Goal: Information Seeking & Learning: Learn about a topic

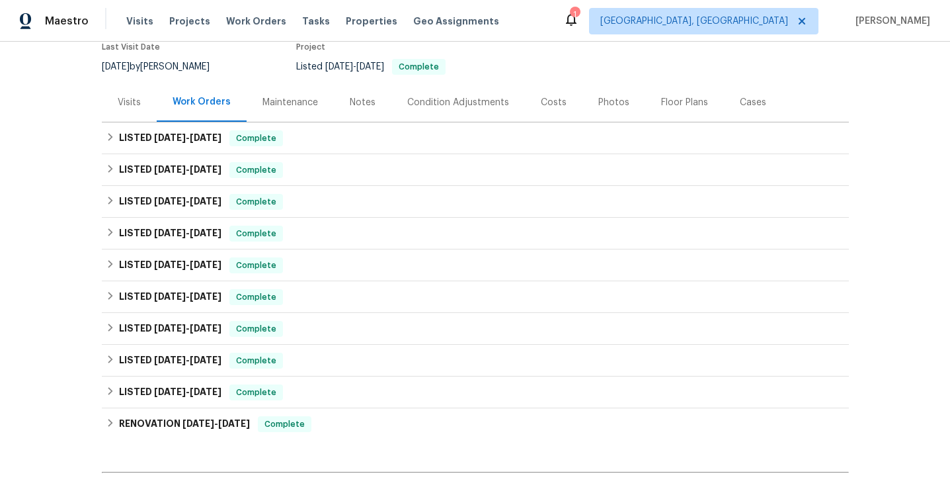
scroll to position [137, 0]
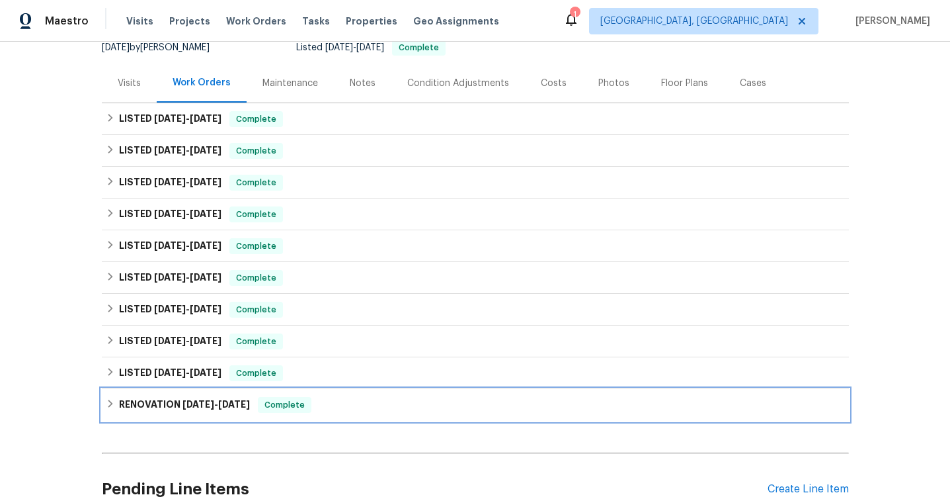
click at [249, 409] on h6 "RENOVATION [DATE] - [DATE]" at bounding box center [184, 405] width 131 height 16
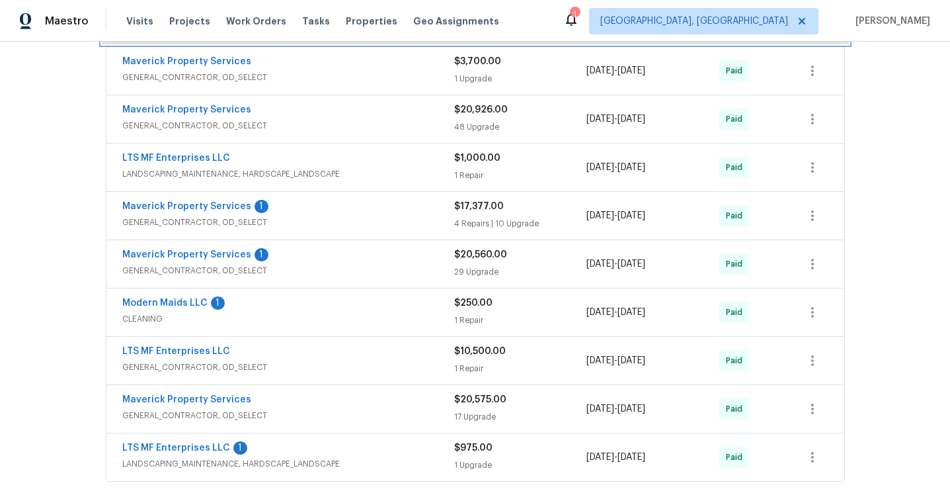
scroll to position [0, 0]
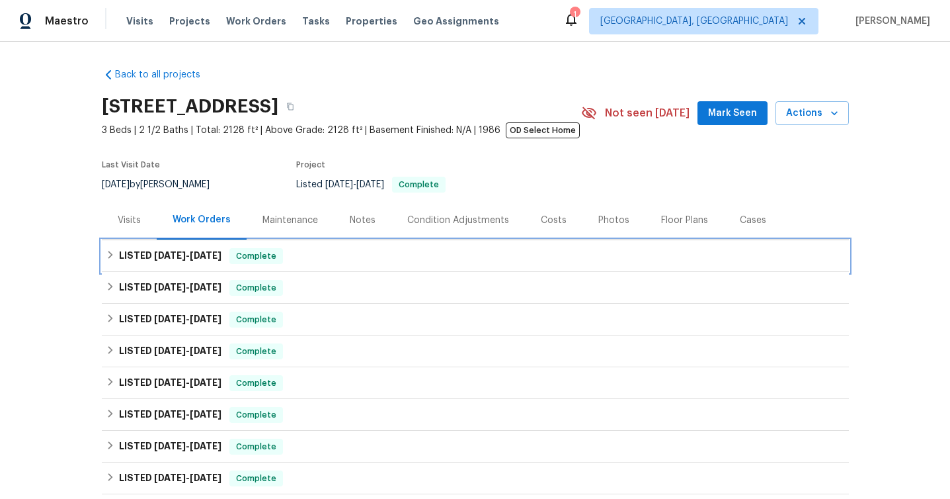
click at [267, 257] on span "Complete" at bounding box center [256, 255] width 51 height 13
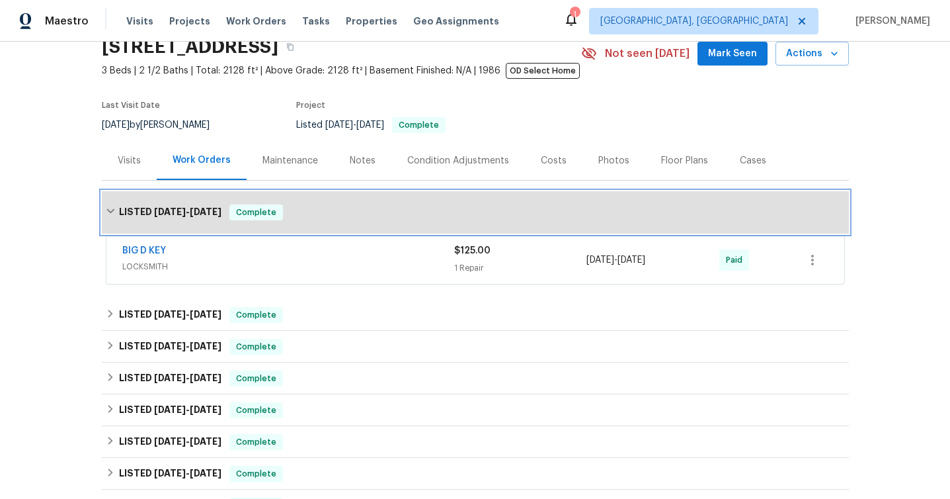
scroll to position [72, 0]
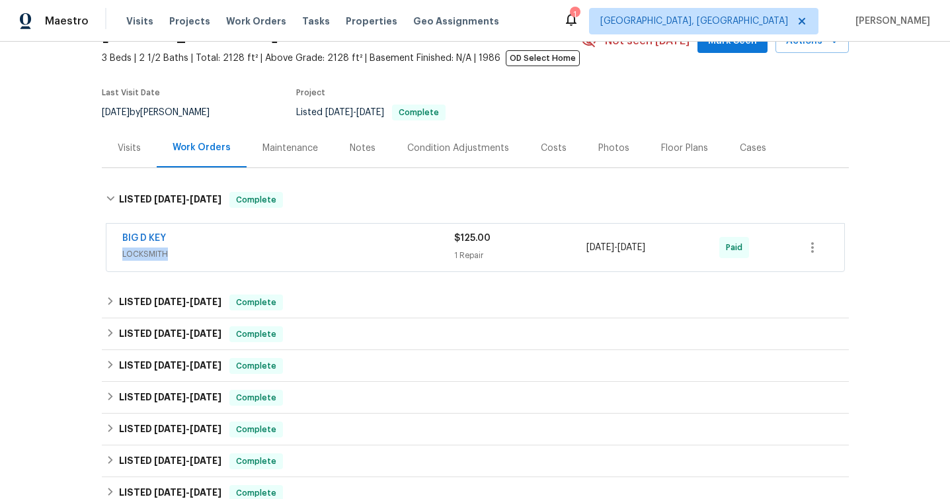
click at [267, 247] on span "LOCKSMITH" at bounding box center [288, 253] width 332 height 13
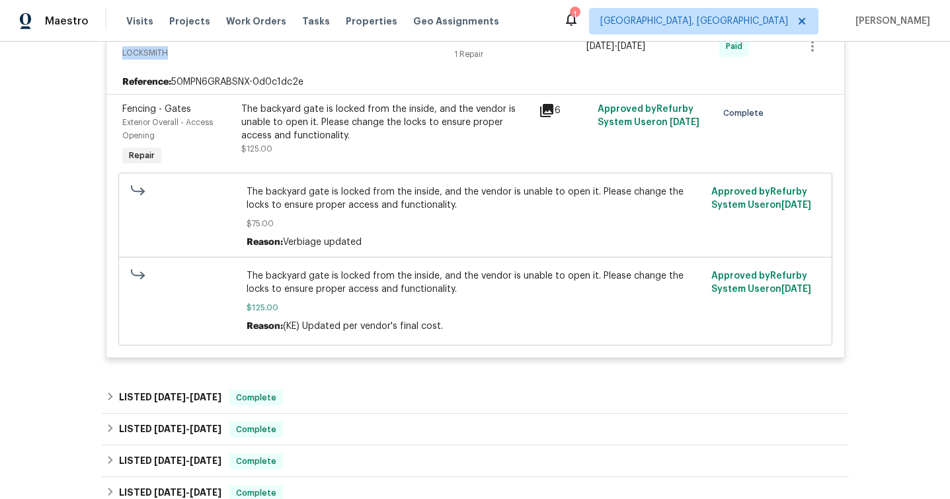
scroll to position [284, 0]
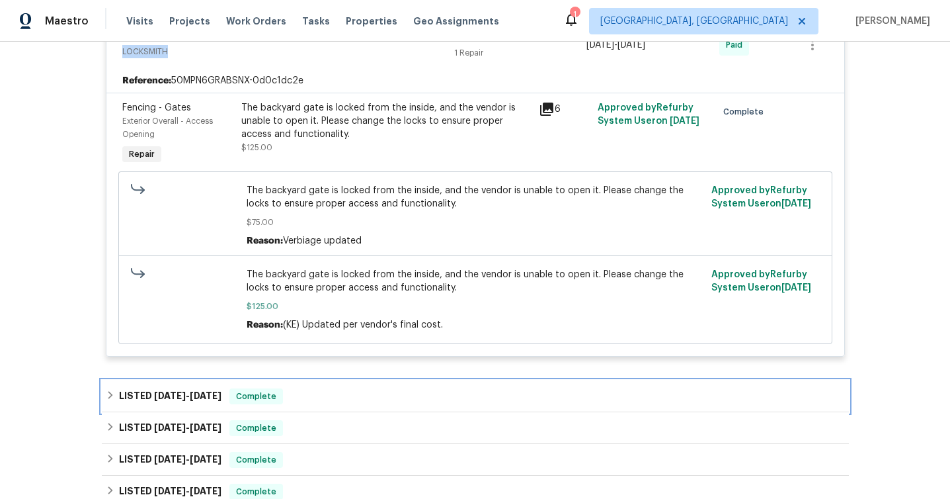
click at [261, 397] on span "Complete" at bounding box center [256, 396] width 51 height 13
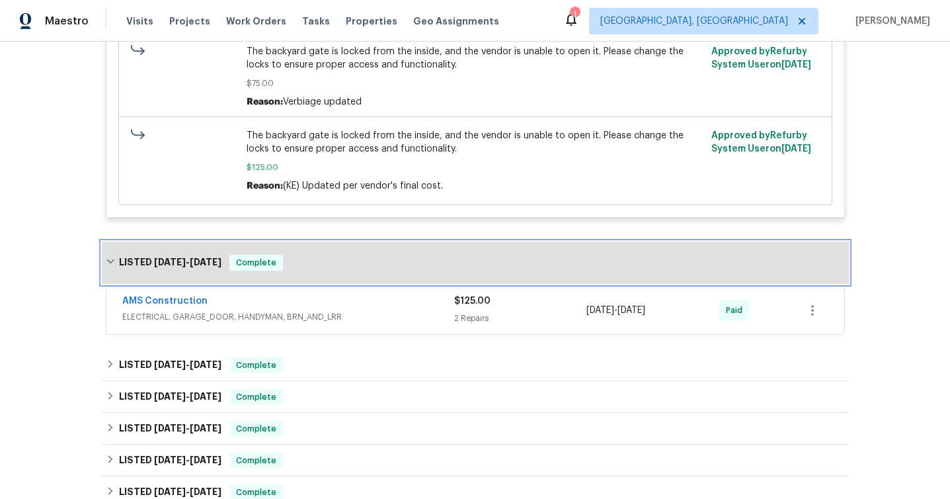
scroll to position [425, 0]
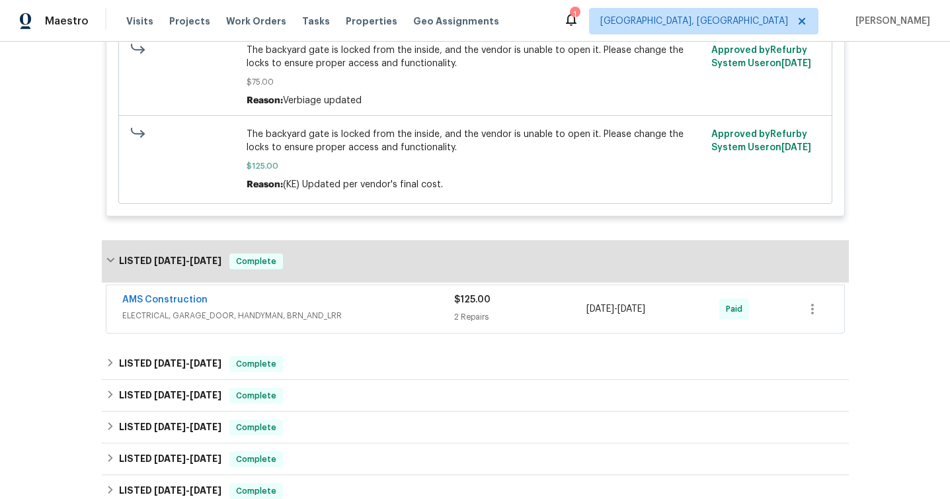
click at [284, 314] on span "ELECTRICAL, GARAGE_DOOR, HANDYMAN, BRN_AND_LRR" at bounding box center [288, 315] width 332 height 13
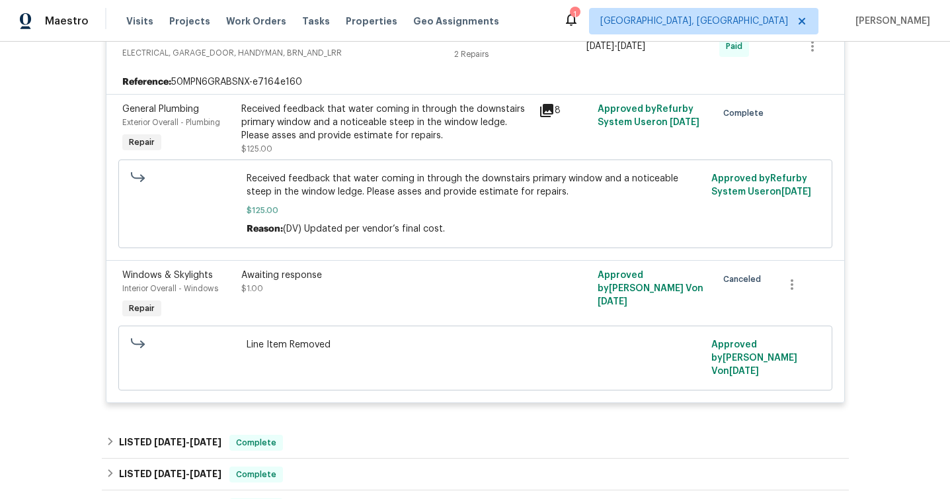
scroll to position [766, 0]
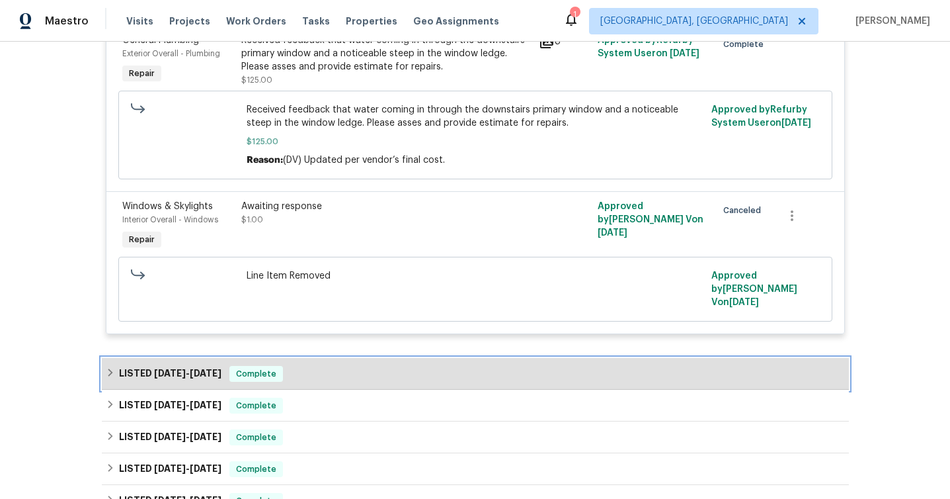
click at [262, 367] on div "LISTED [DATE] - [DATE] Complete" at bounding box center [475, 374] width 747 height 32
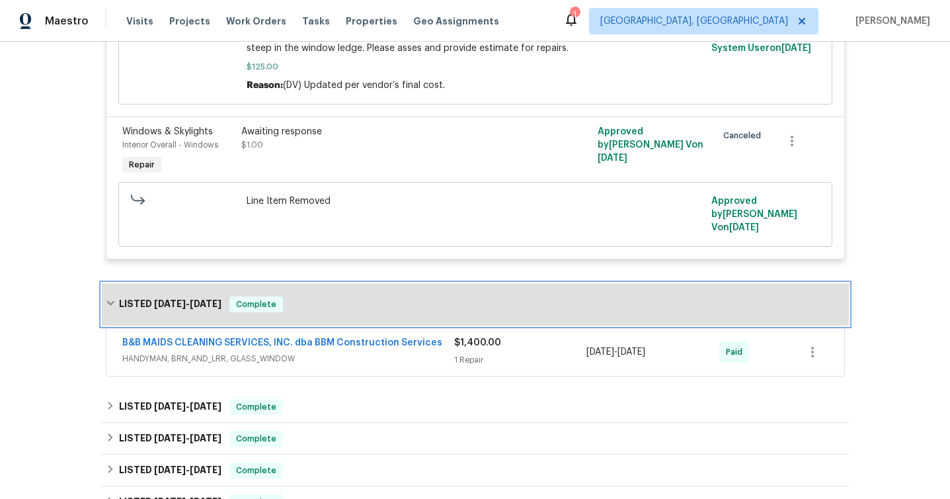
scroll to position [860, 0]
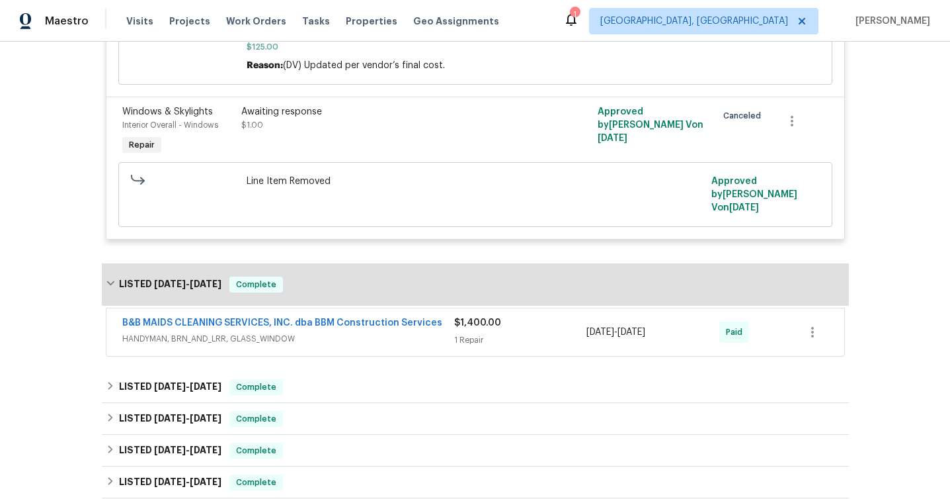
click at [301, 343] on span "HANDYMAN, BRN_AND_LRR, GLASS_WINDOW" at bounding box center [288, 338] width 332 height 13
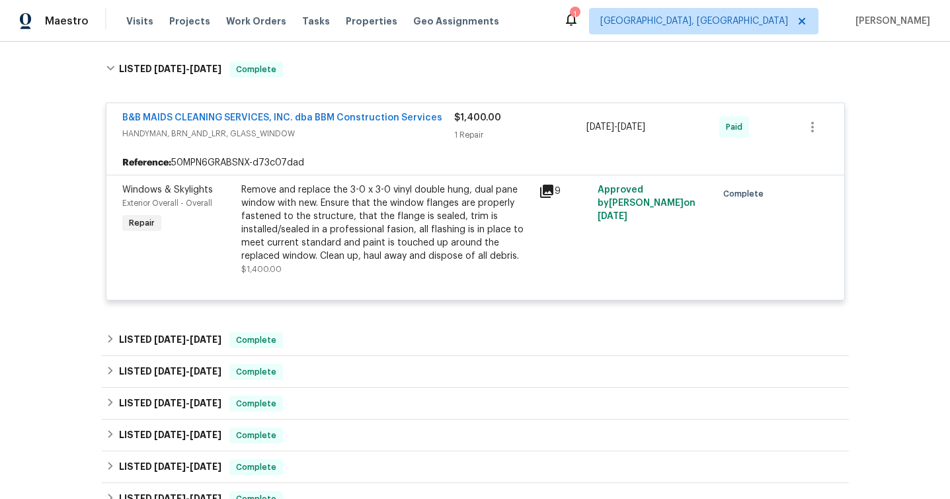
scroll to position [1088, 0]
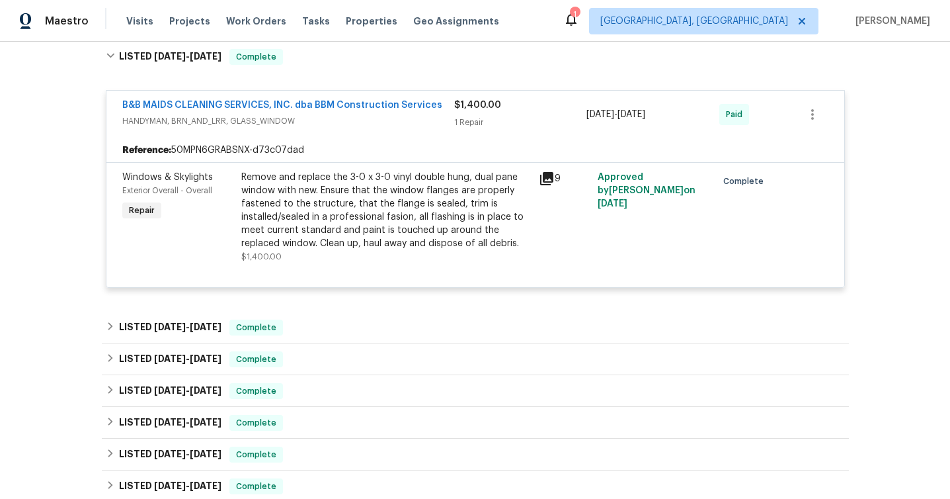
click at [325, 313] on div "Back to all projects [STREET_ADDRESS] 3 Beds | 2 1/2 Baths | Total: 2128 ft² | …" at bounding box center [475, 44] width 747 height 2149
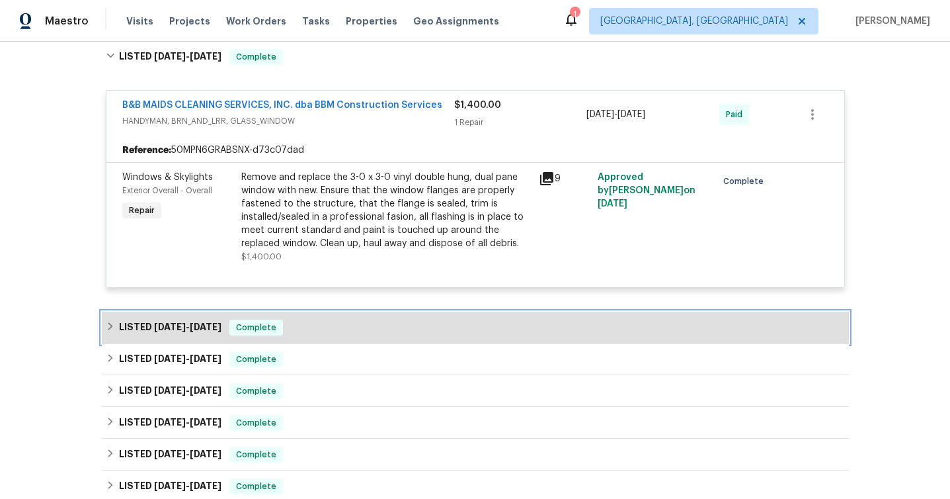
click at [323, 335] on div "LISTED [DATE] - [DATE] Complete" at bounding box center [475, 327] width 739 height 16
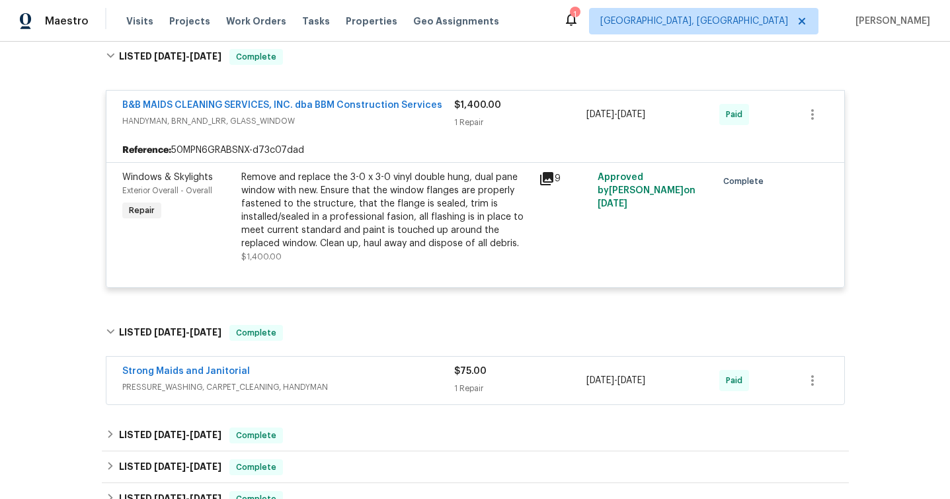
click at [334, 388] on span "PRESSURE_WASHING, CARPET_CLEANING, HANDYMAN" at bounding box center [288, 386] width 332 height 13
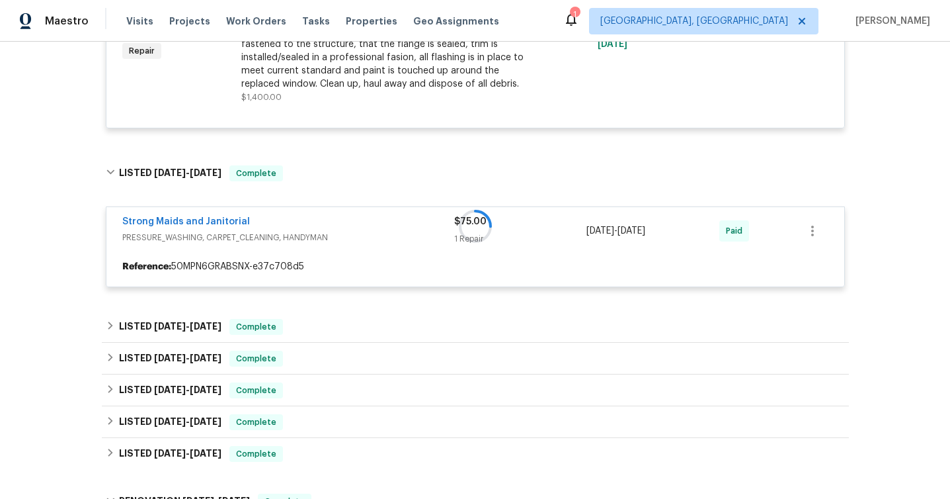
scroll to position [1325, 0]
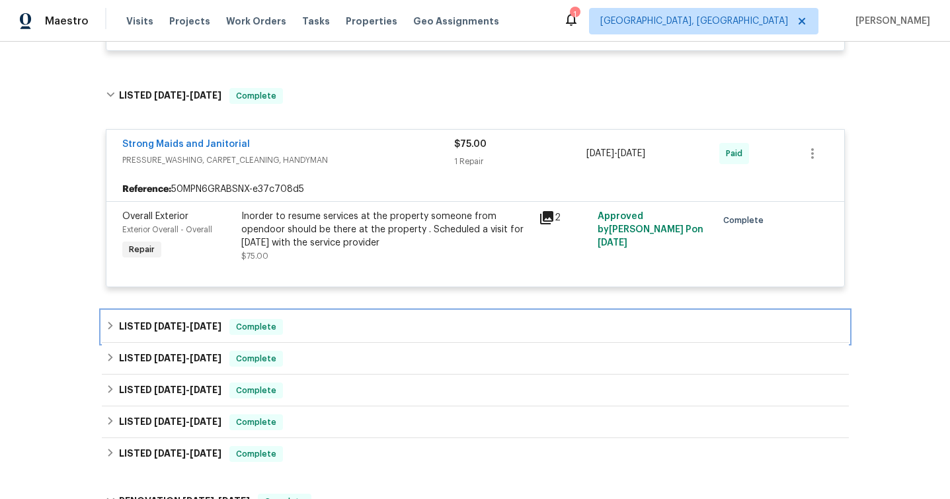
click at [339, 320] on div "LISTED [DATE] - [DATE] Complete" at bounding box center [475, 327] width 747 height 32
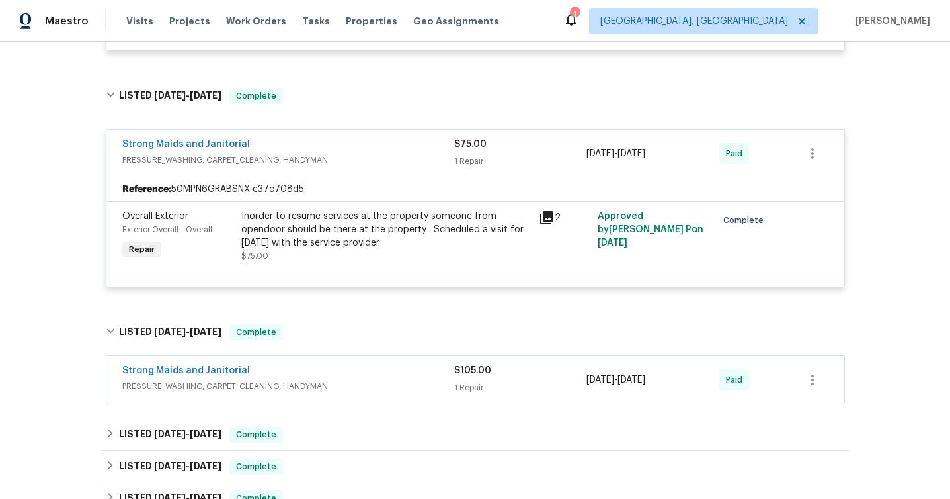
click at [327, 384] on span "PRESSURE_WASHING, CARPET_CLEANING, HANDYMAN" at bounding box center [288, 386] width 332 height 13
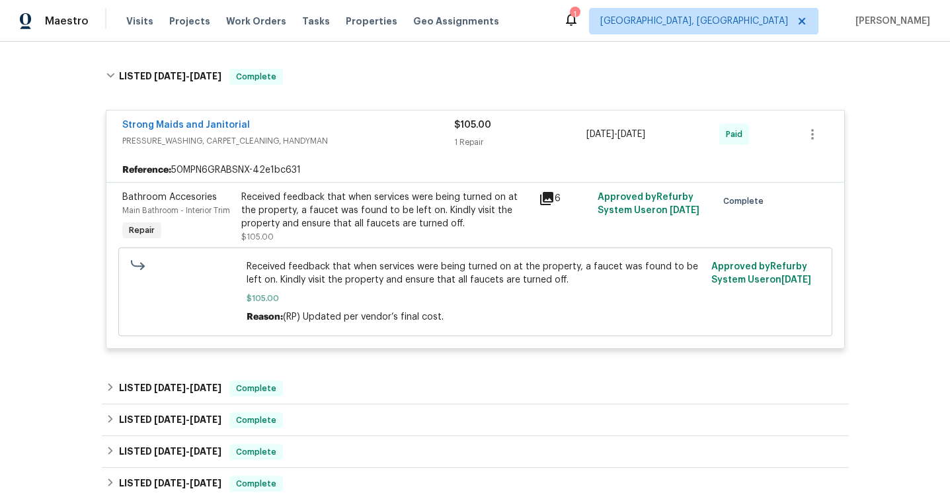
scroll to position [1585, 0]
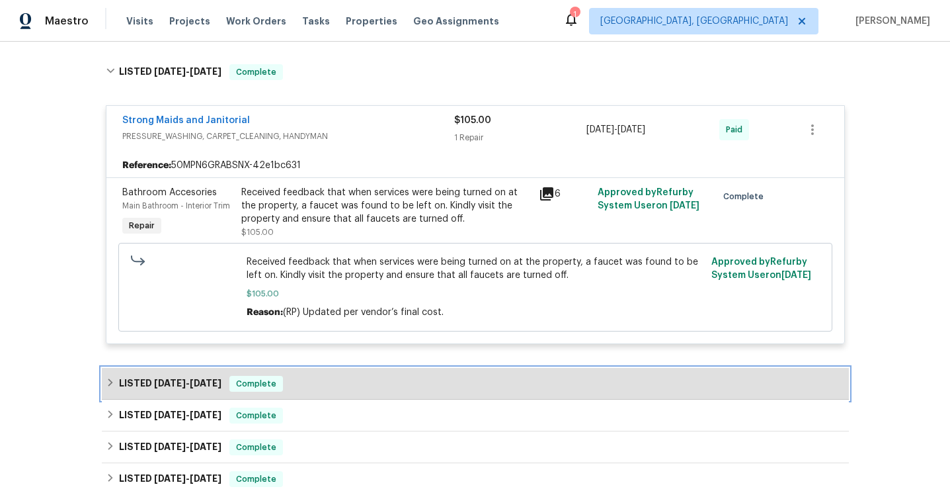
click at [337, 380] on div "LISTED [DATE] - [DATE] Complete" at bounding box center [475, 384] width 739 height 16
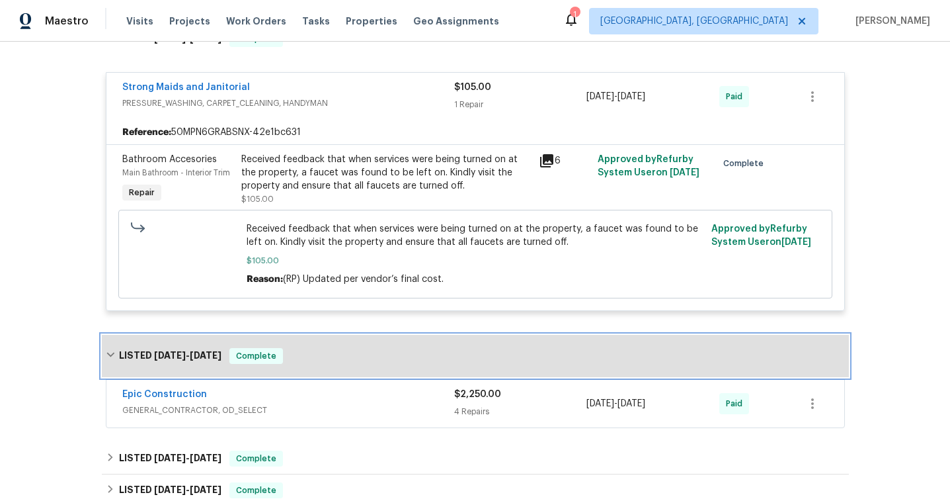
scroll to position [1638, 0]
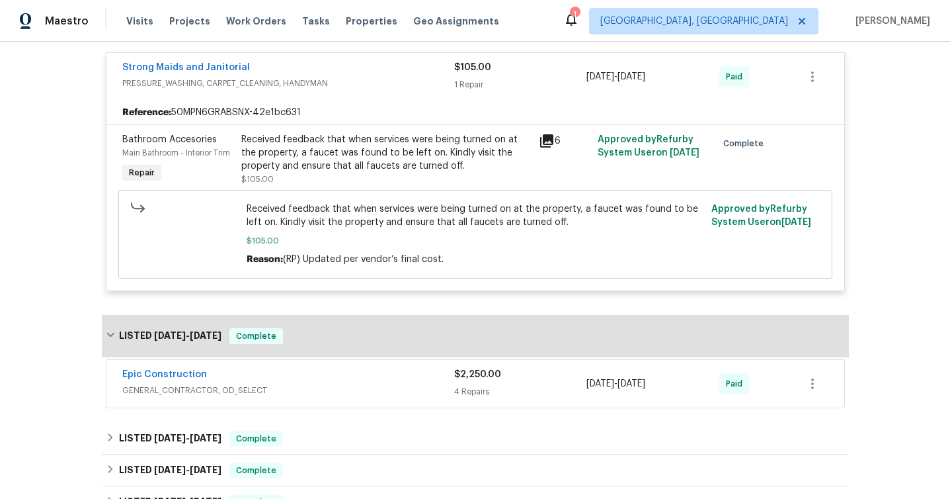
click at [329, 396] on span "GENERAL_CONTRACTOR, OD_SELECT" at bounding box center [288, 390] width 332 height 13
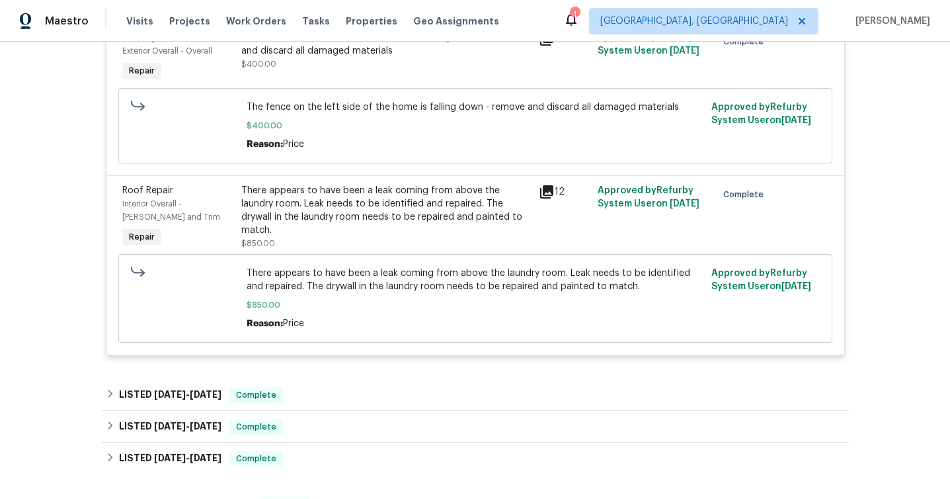
scroll to position [2414, 0]
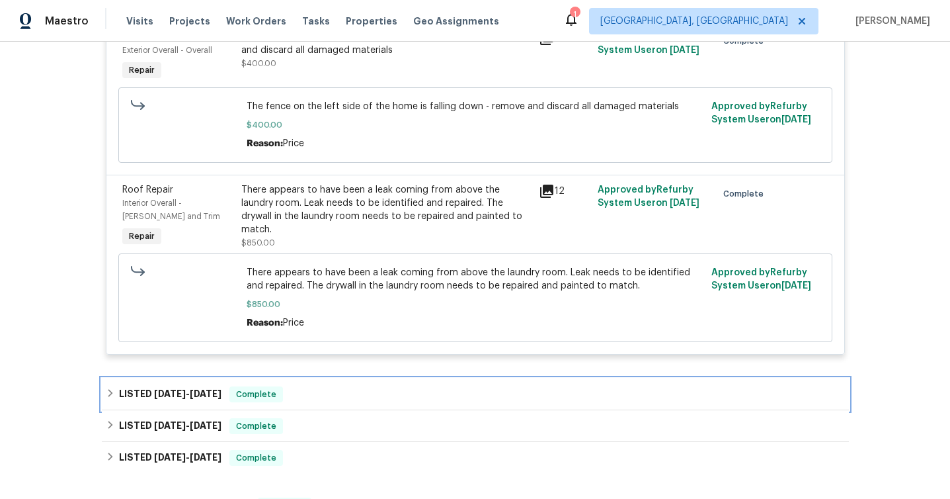
click at [320, 399] on div "LISTED [DATE] - [DATE] Complete" at bounding box center [475, 394] width 739 height 16
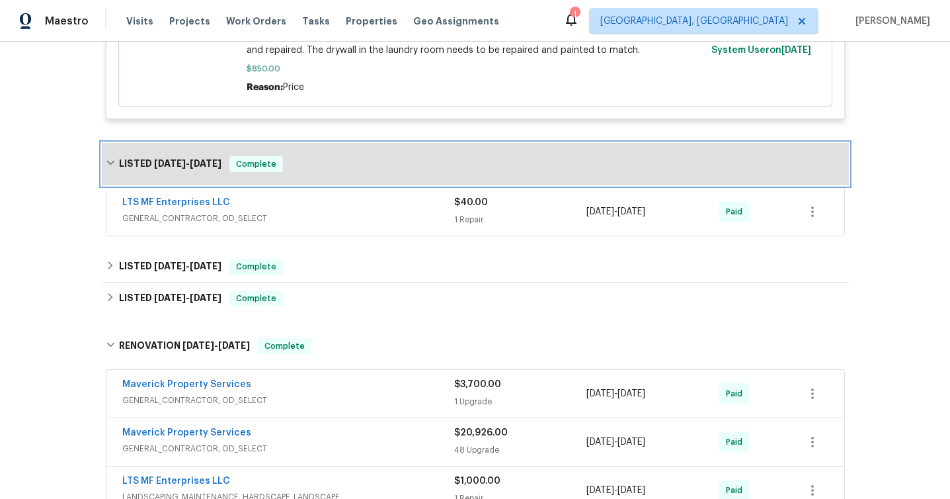
scroll to position [2653, 0]
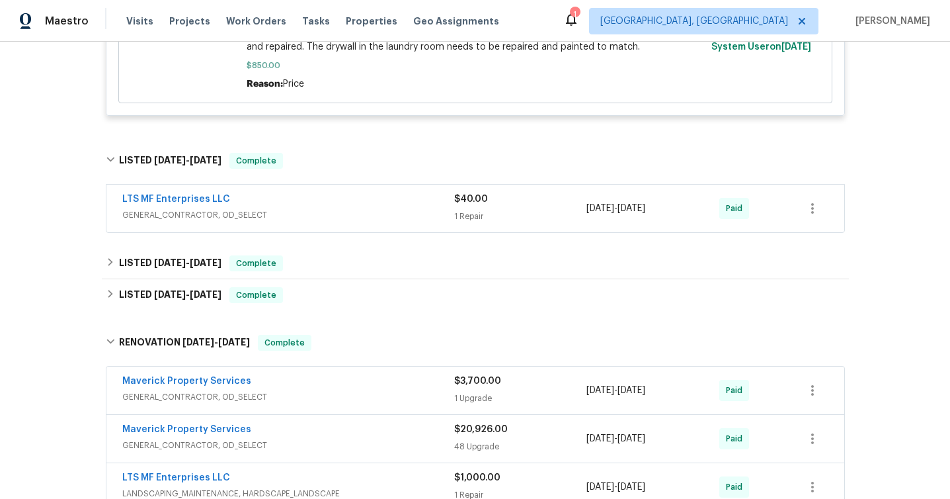
click at [358, 222] on span "GENERAL_CONTRACTOR, OD_SELECT" at bounding box center [288, 214] width 332 height 13
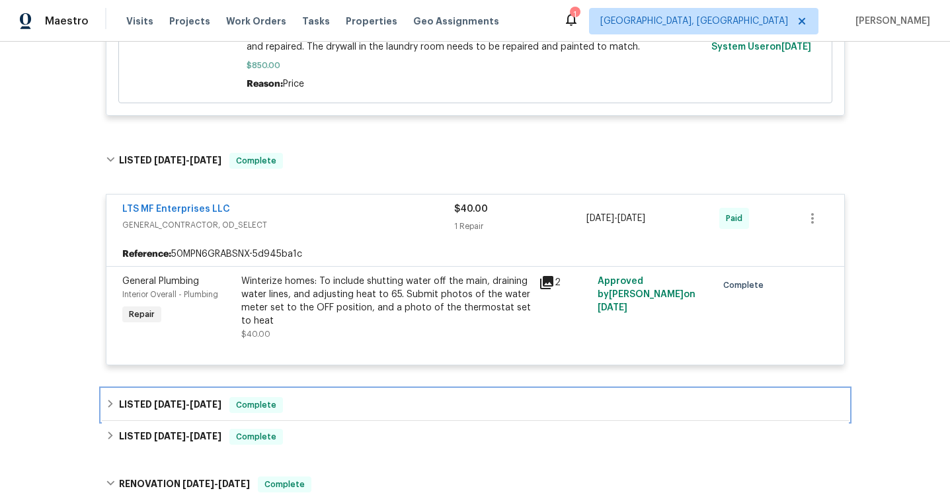
click at [337, 410] on div "LISTED [DATE] - [DATE] Complete" at bounding box center [475, 405] width 739 height 16
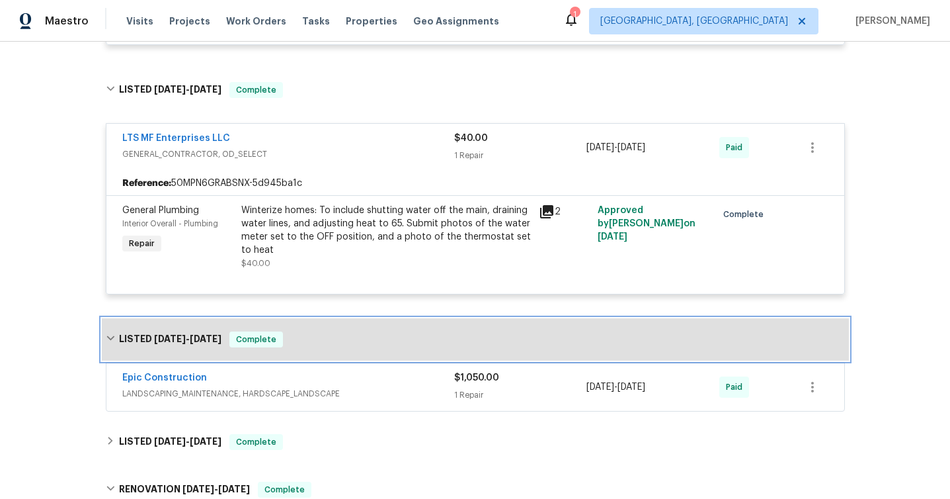
scroll to position [2819, 0]
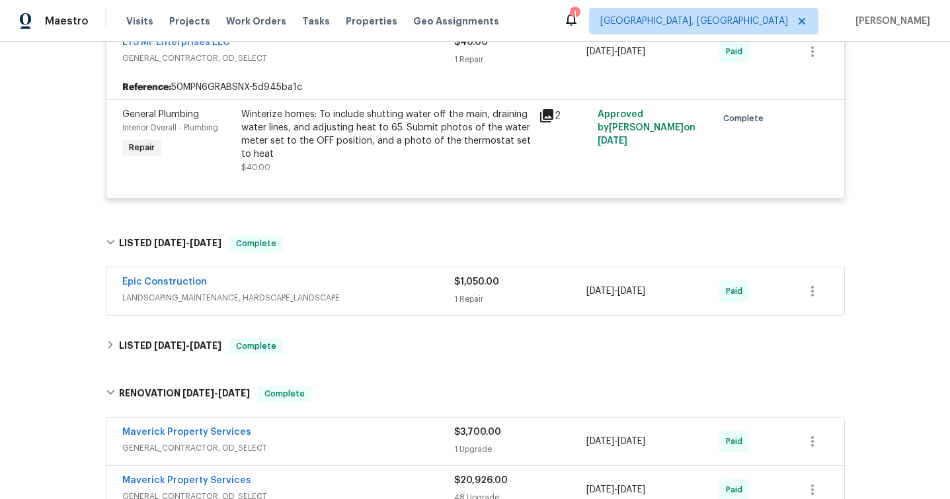
click at [370, 307] on div "Epic Construction LANDSCAPING_MAINTENANCE, HARDSCAPE_LANDSCAPE" at bounding box center [288, 291] width 332 height 32
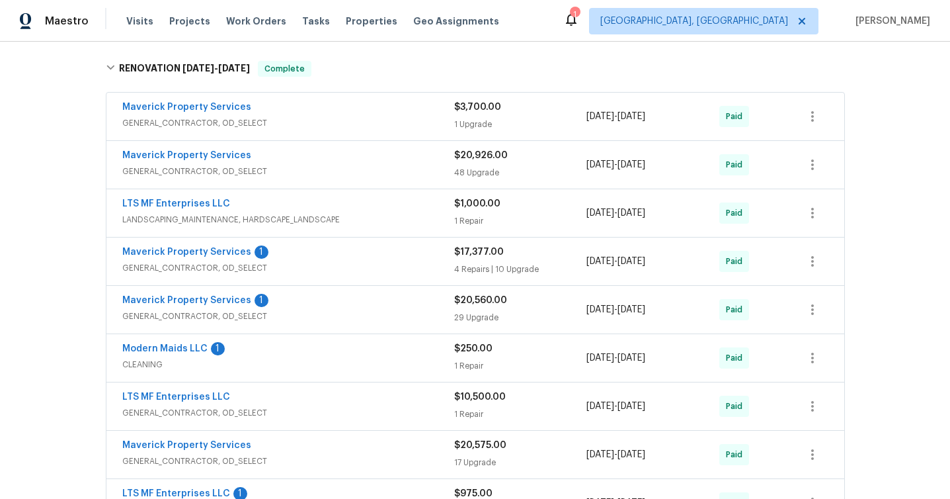
scroll to position [3312, 0]
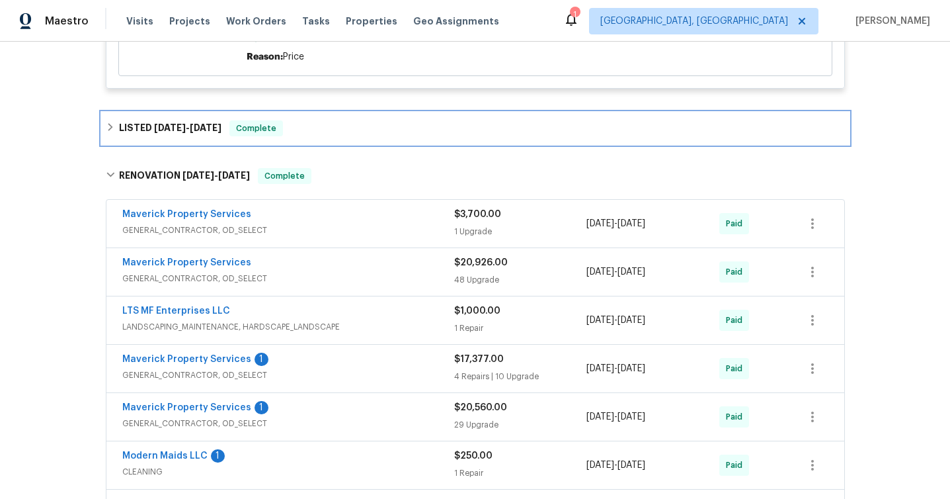
click at [319, 134] on div "LISTED [DATE] - [DATE] Complete" at bounding box center [475, 128] width 739 height 16
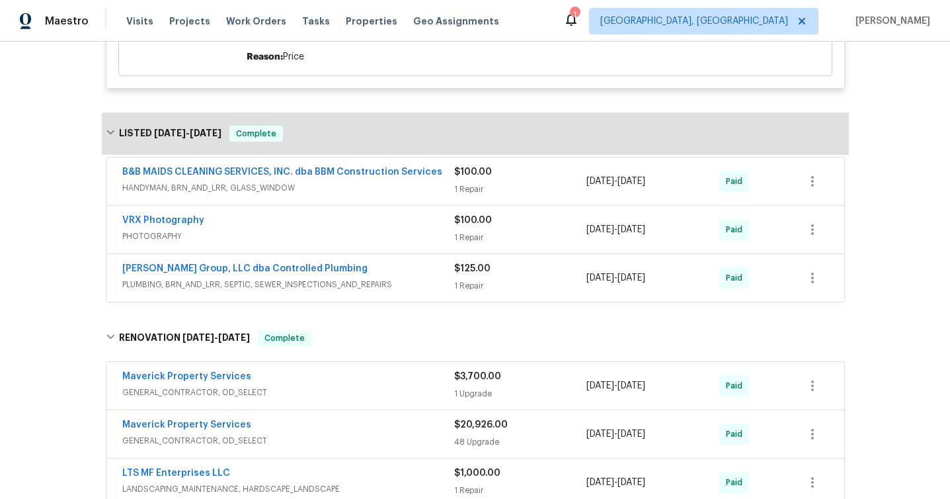
click at [352, 192] on span "HANDYMAN, BRN_AND_LRR, GLASS_WINDOW" at bounding box center [288, 187] width 332 height 13
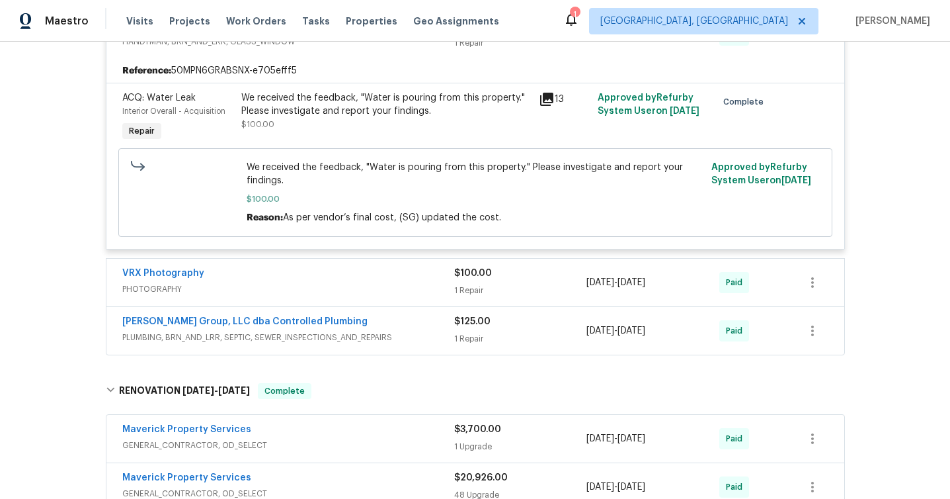
scroll to position [3497, 0]
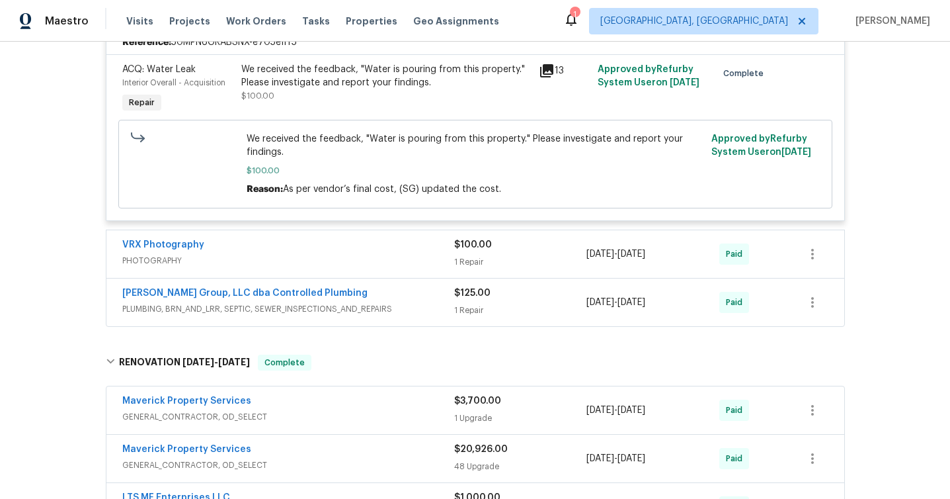
click at [347, 254] on div "VRX Photography" at bounding box center [288, 246] width 332 height 16
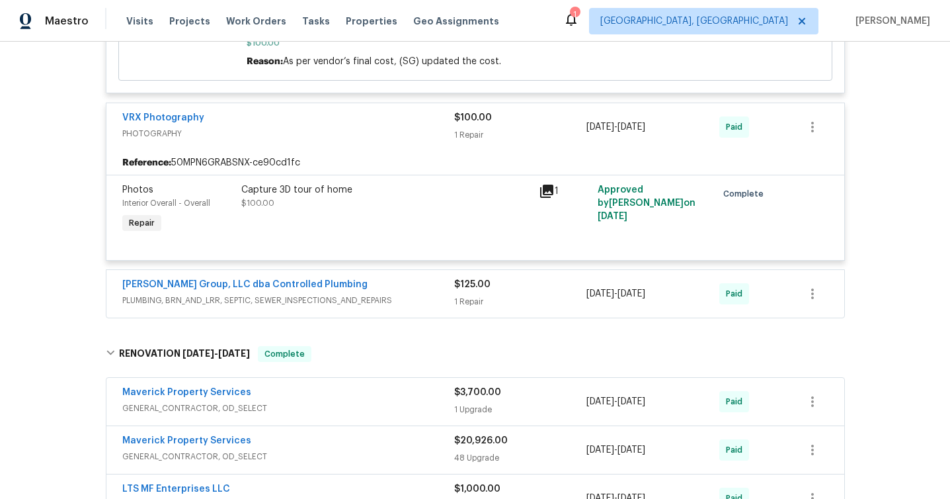
scroll to position [3672, 0]
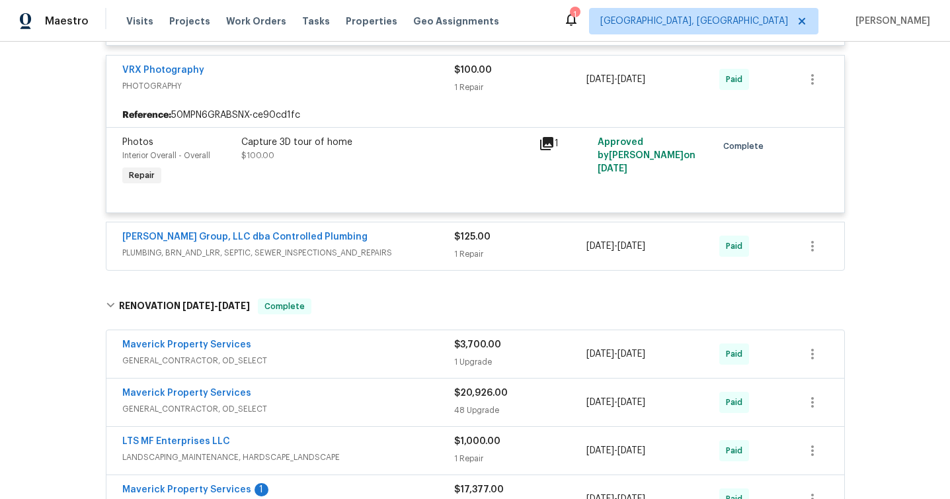
click at [340, 259] on span "PLUMBING, BRN_AND_LRR, SEPTIC, SEWER_INSPECTIONS_AND_REPAIRS" at bounding box center [288, 252] width 332 height 13
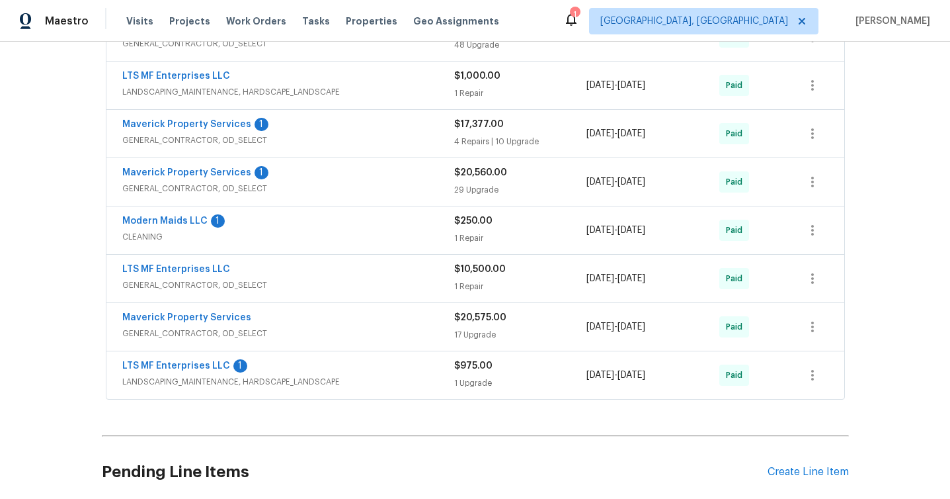
scroll to position [4340, 0]
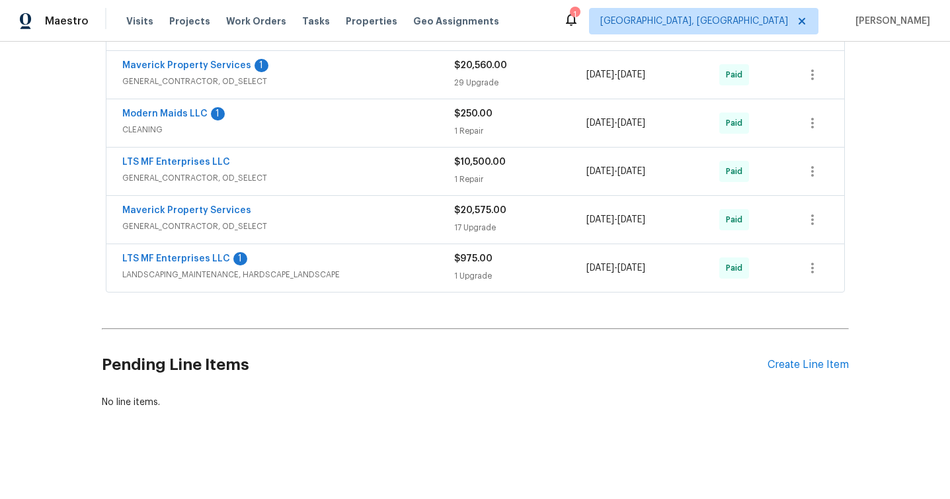
click at [382, 277] on span "LANDSCAPING_MAINTENANCE, HARDSCAPE_LANDSCAPE" at bounding box center [288, 274] width 332 height 13
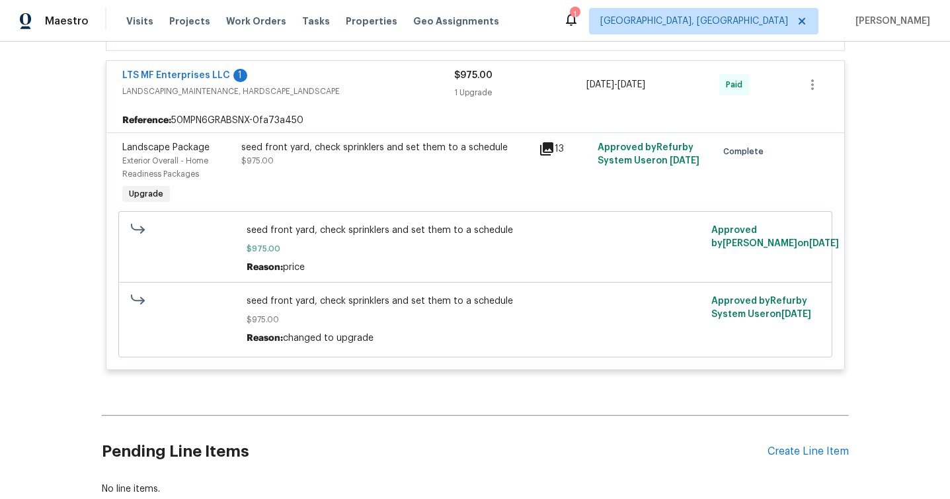
scroll to position [4438, 0]
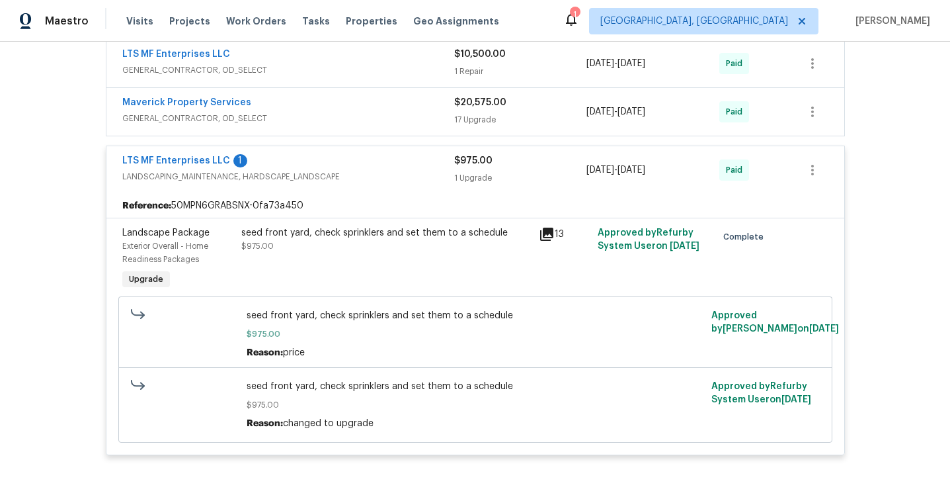
click at [339, 128] on div "Maverick Property Services GENERAL_CONTRACTOR, OD_SELECT" at bounding box center [288, 112] width 332 height 32
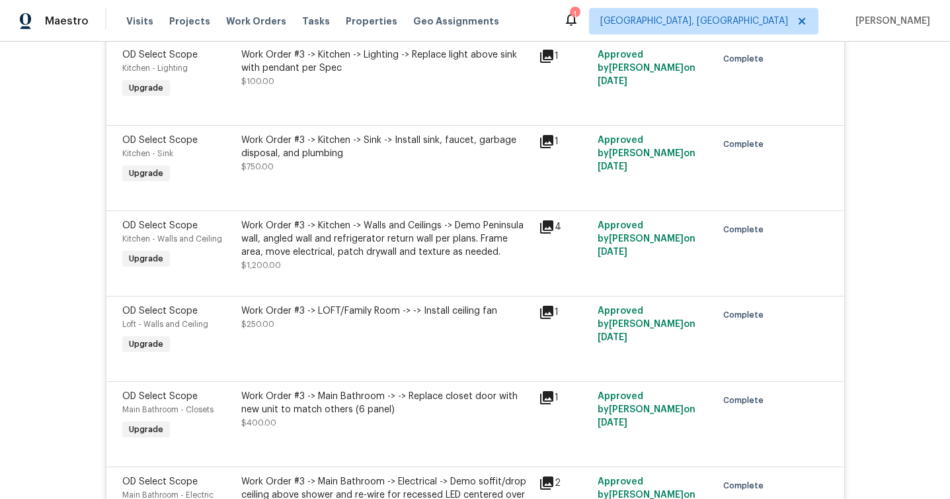
scroll to position [5300, 0]
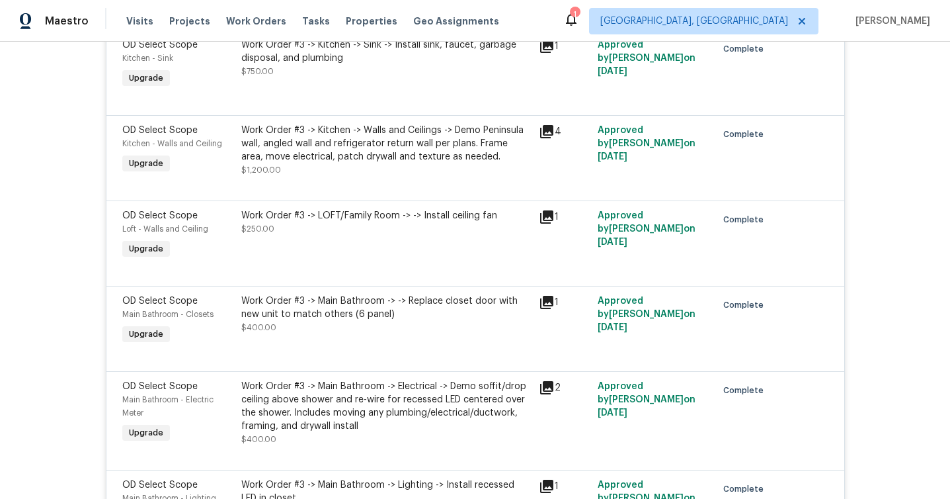
click at [544, 140] on icon at bounding box center [547, 132] width 16 height 16
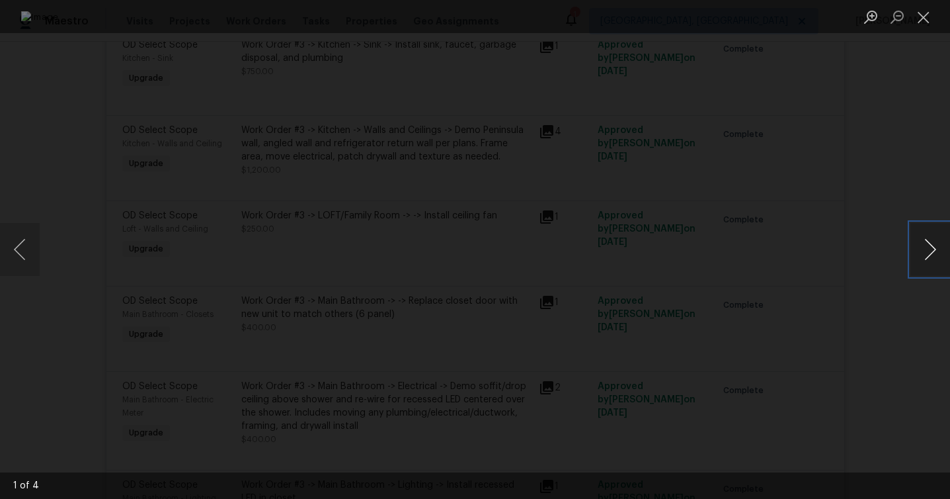
click at [920, 256] on button "Next image" at bounding box center [931, 249] width 40 height 53
click at [921, 256] on button "Next image" at bounding box center [931, 249] width 40 height 53
click at [921, 257] on button "Next image" at bounding box center [931, 249] width 40 height 53
click at [875, 206] on div "Lightbox" at bounding box center [475, 249] width 950 height 499
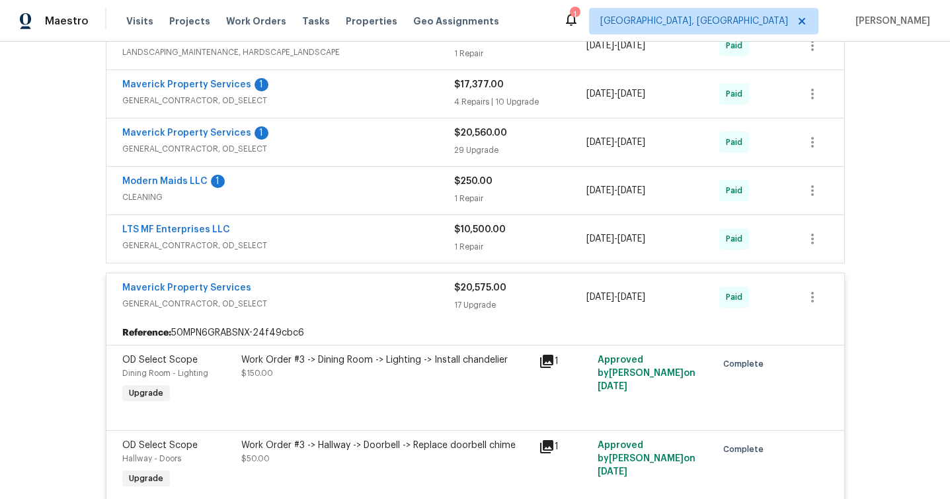
scroll to position [4266, 0]
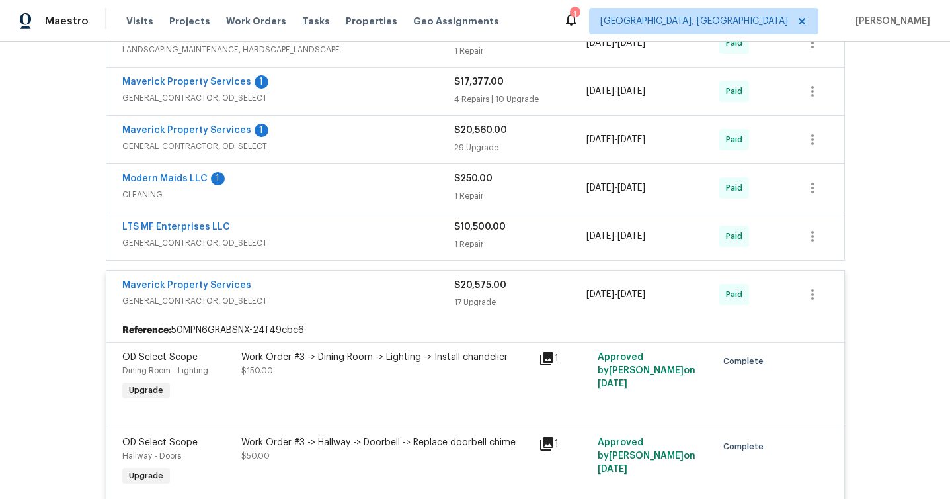
click at [370, 249] on span "GENERAL_CONTRACTOR, OD_SELECT" at bounding box center [288, 242] width 332 height 13
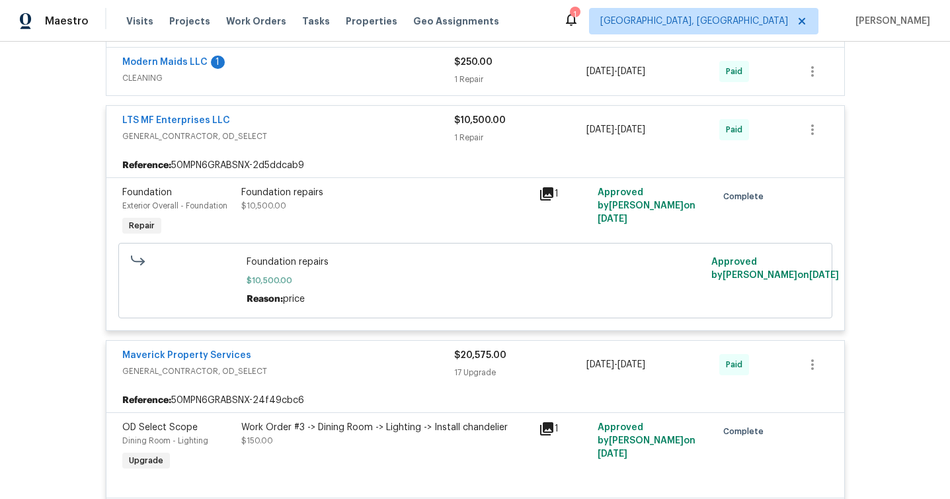
scroll to position [4349, 0]
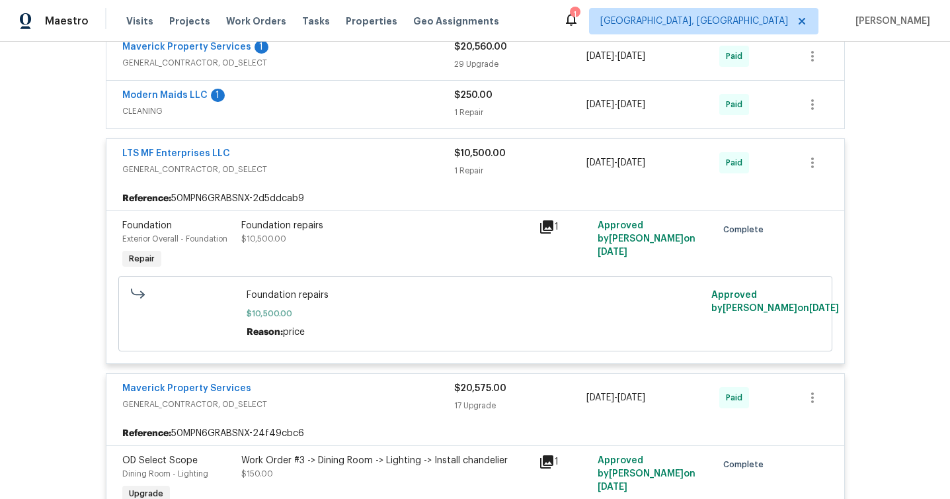
click at [345, 99] on div "Modern Maids LLC 1" at bounding box center [288, 97] width 332 height 16
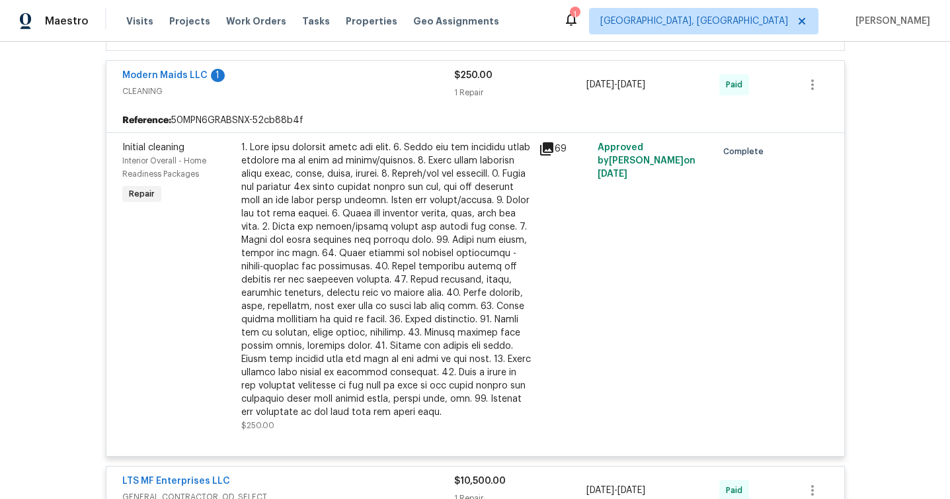
scroll to position [4156, 0]
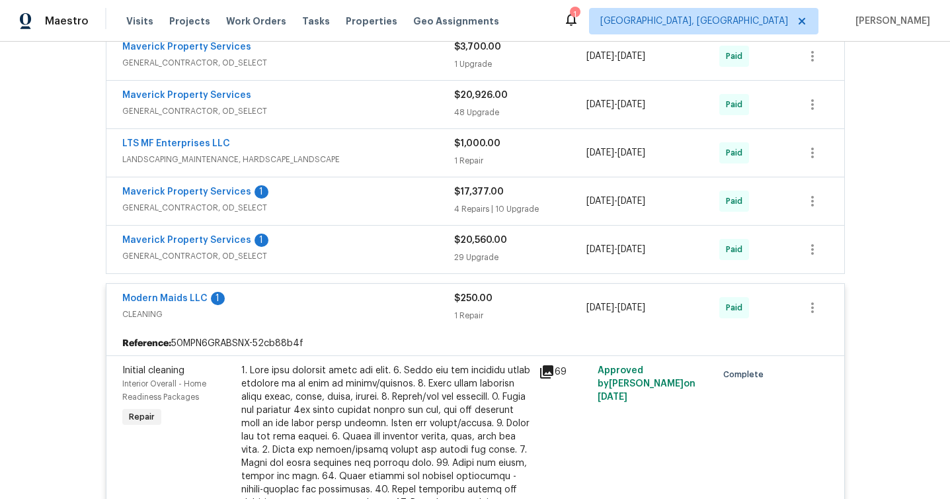
click at [338, 249] on div "Maverick Property Services 1" at bounding box center [288, 241] width 332 height 16
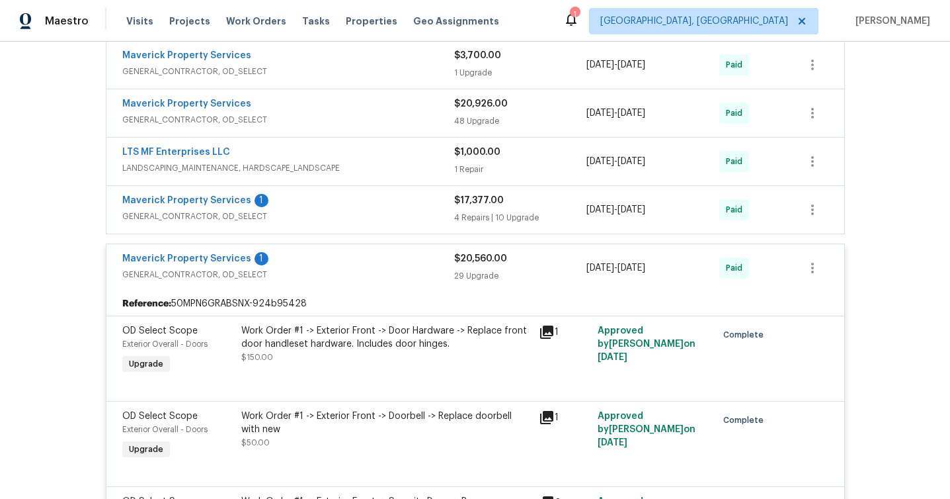
scroll to position [4152, 0]
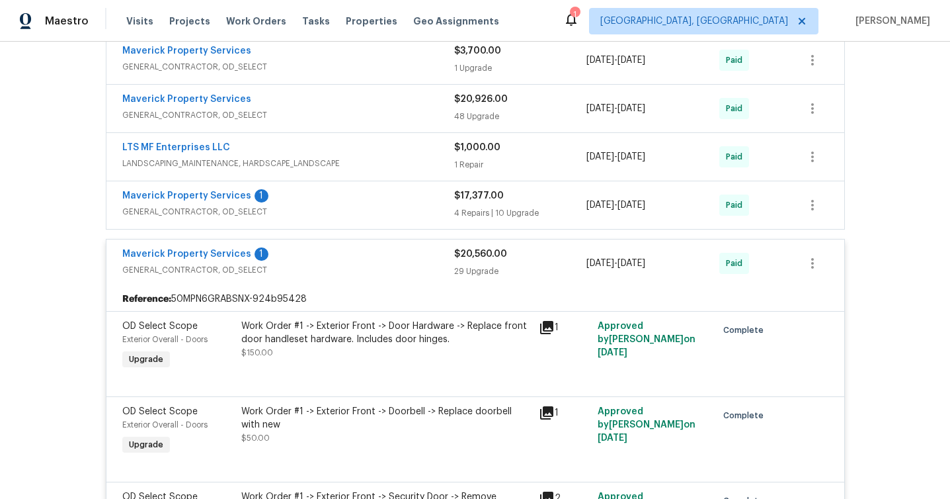
click at [316, 205] on div "Maverick Property Services 1" at bounding box center [288, 197] width 332 height 16
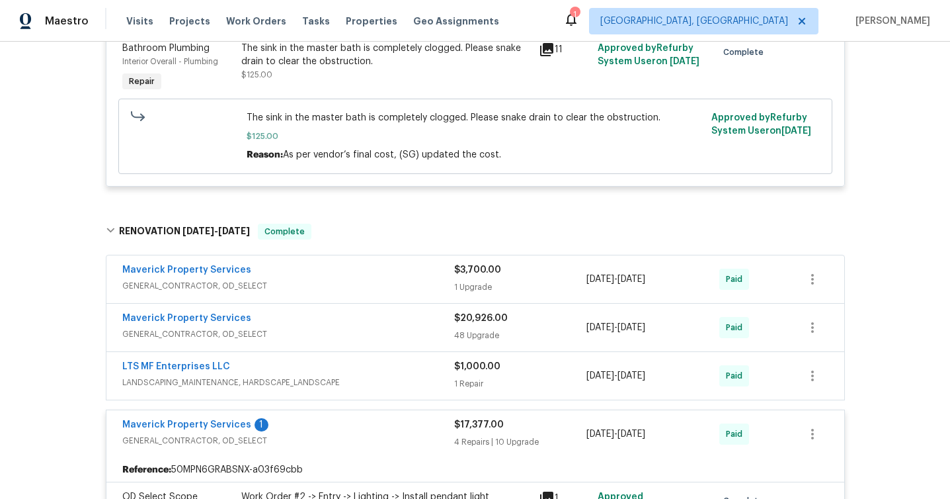
scroll to position [3976, 0]
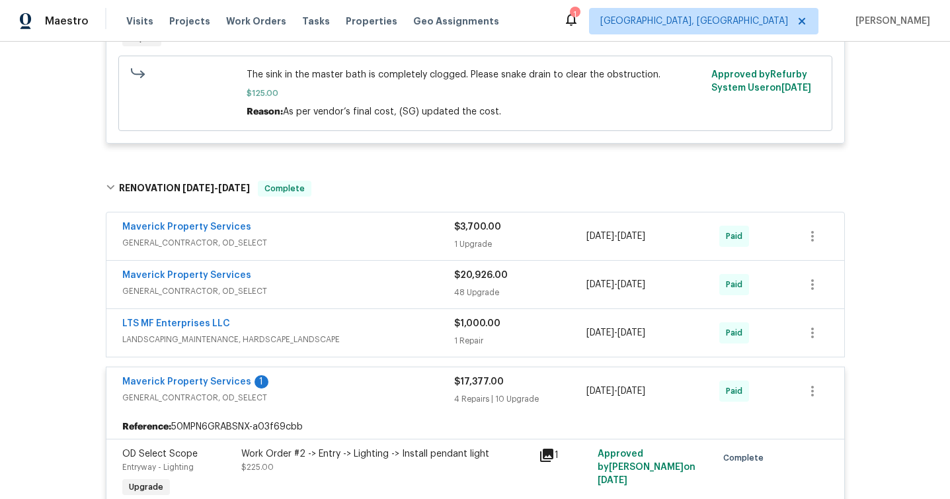
click at [371, 322] on div "LTS MF Enterprises LLC LANDSCAPING_MAINTENANCE, HARDSCAPE_LANDSCAPE $1,000.00 1…" at bounding box center [475, 333] width 738 height 48
click at [360, 333] on div "LTS MF Enterprises LLC" at bounding box center [288, 325] width 332 height 16
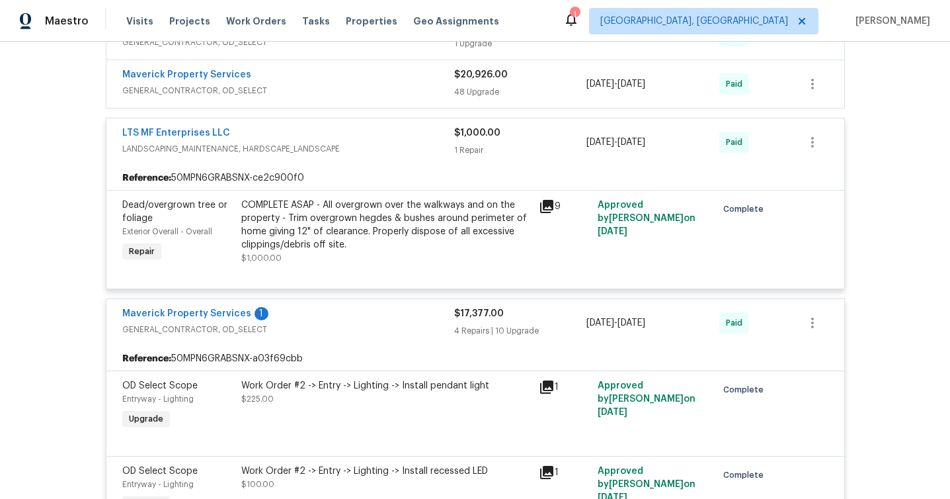
scroll to position [4210, 0]
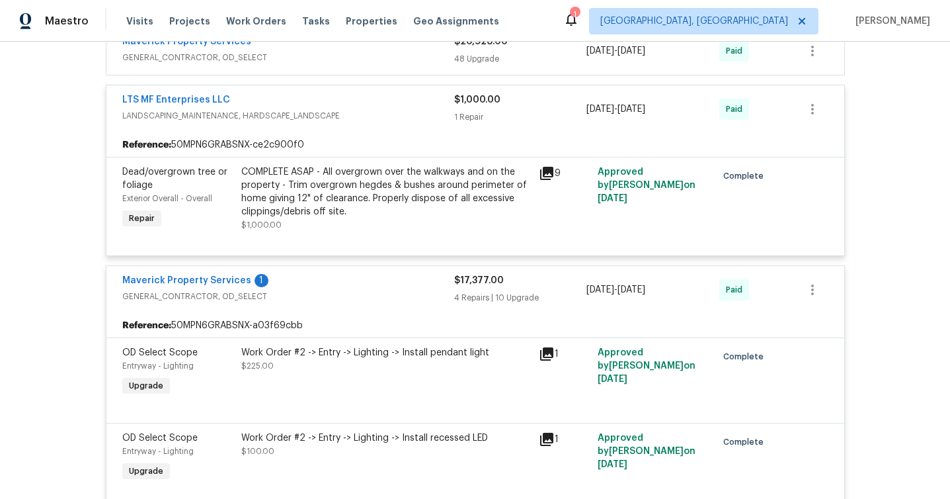
click at [347, 51] on div "Maverick Property Services" at bounding box center [288, 43] width 332 height 16
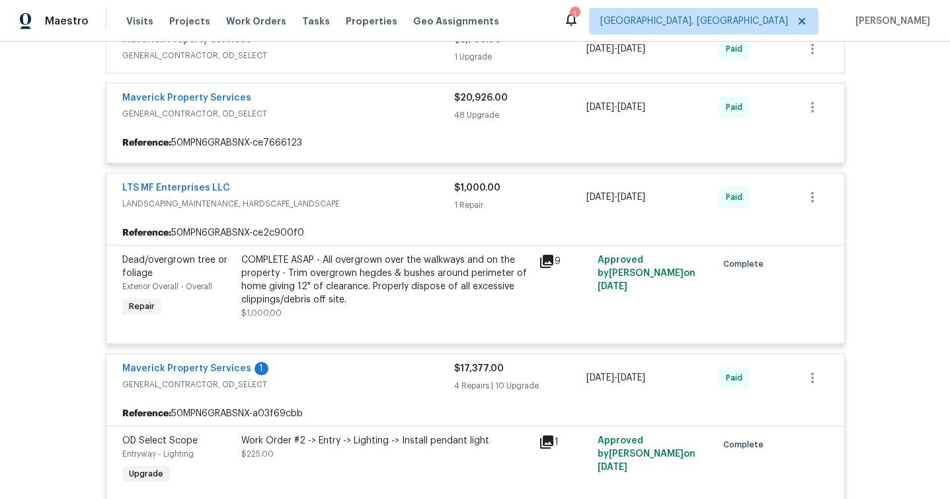
scroll to position [4161, 0]
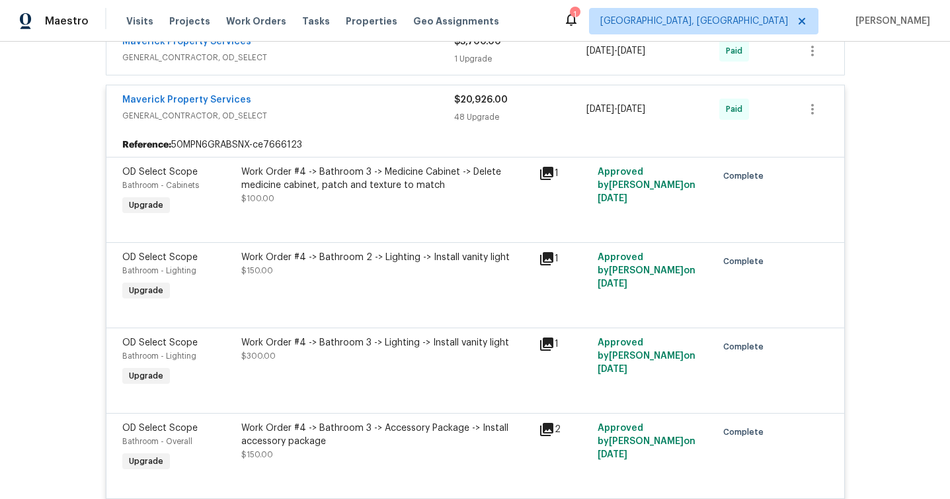
click at [343, 51] on div "Maverick Property Services" at bounding box center [288, 43] width 332 height 16
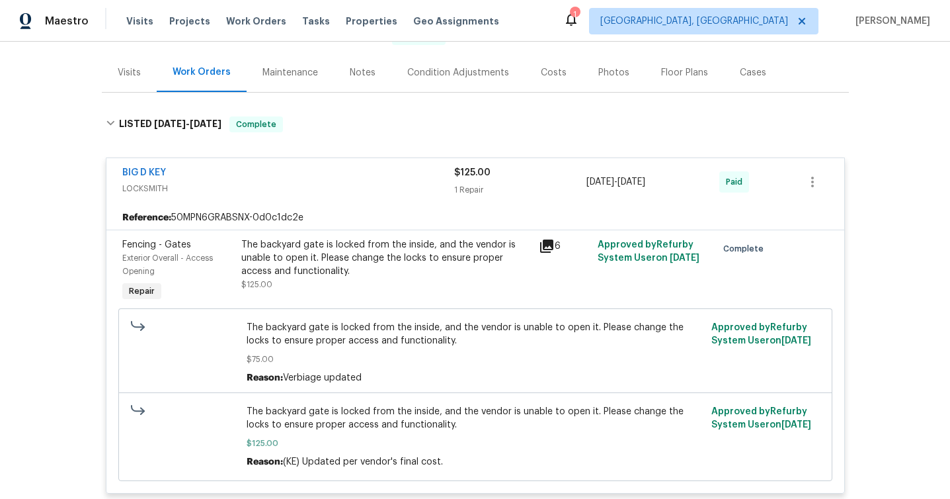
scroll to position [0, 0]
